Goal: Entertainment & Leisure: Consume media (video, audio)

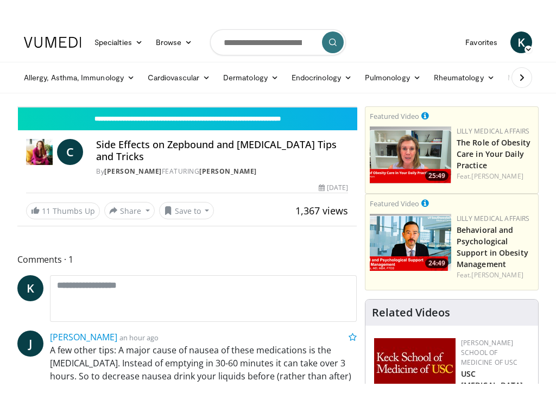
scroll to position [11, 0]
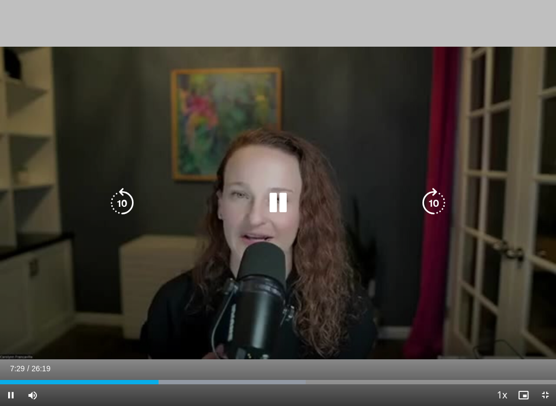
click at [281, 204] on icon "Video Player" at bounding box center [278, 203] width 30 height 30
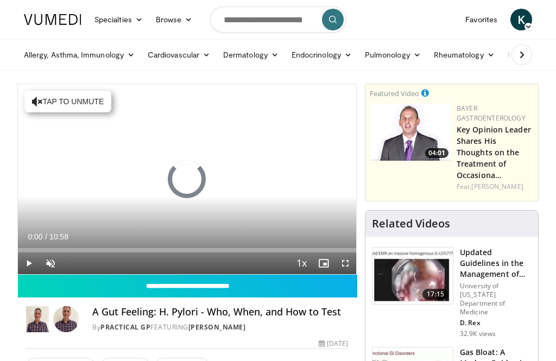
scroll to position [11, 0]
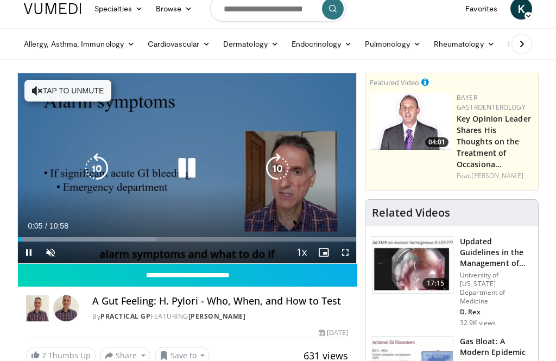
click at [185, 169] on icon "Video Player" at bounding box center [187, 168] width 30 height 30
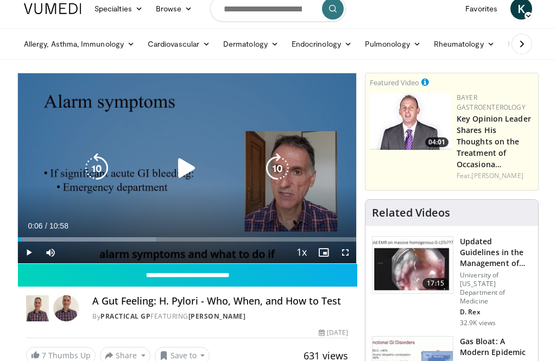
click at [34, 92] on div "10 seconds Tap to unmute" at bounding box center [187, 168] width 338 height 190
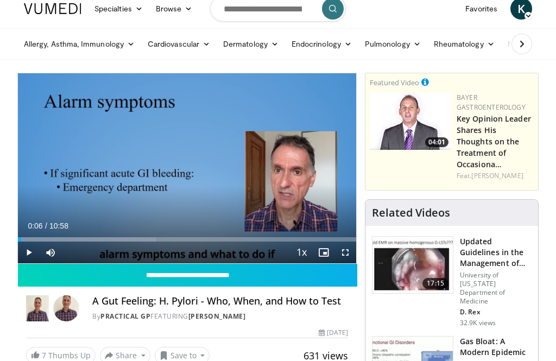
click at [179, 168] on icon "Video Player" at bounding box center [187, 168] width 30 height 30
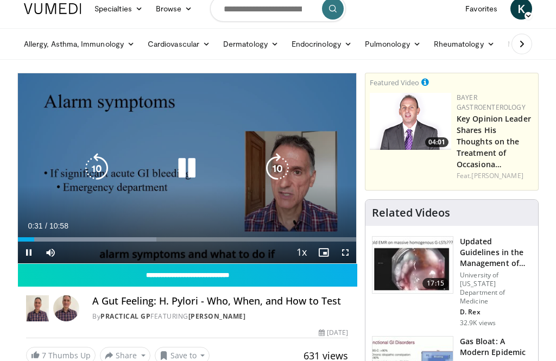
click at [175, 168] on icon "Video Player" at bounding box center [187, 168] width 30 height 30
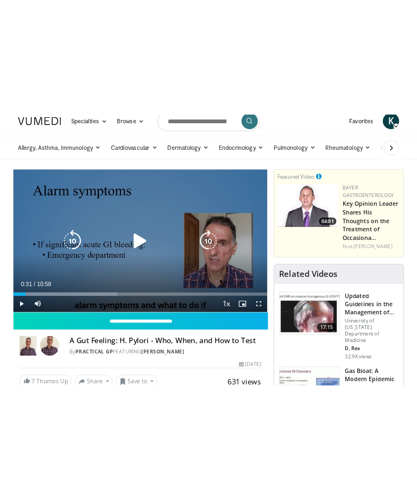
scroll to position [0, 0]
